Goal: Information Seeking & Learning: Learn about a topic

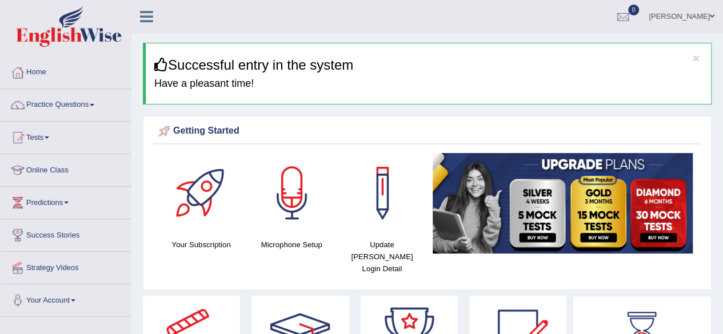
click at [61, 169] on link "Online Class" at bounding box center [66, 168] width 130 height 29
click at [61, 169] on link "Online Class" at bounding box center [64, 168] width 127 height 29
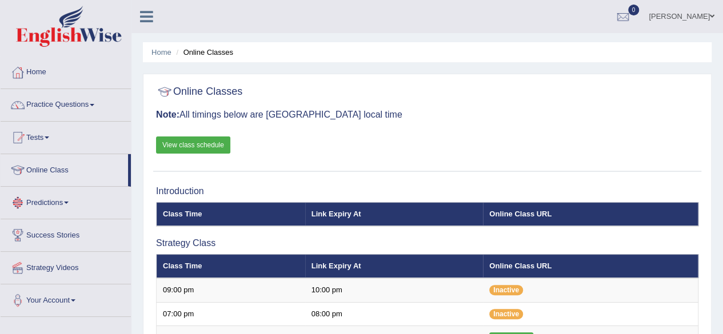
scroll to position [293, 0]
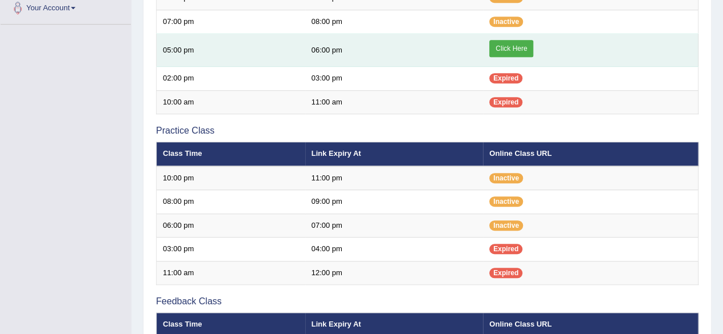
click at [493, 46] on link "Click Here" at bounding box center [511, 48] width 44 height 17
